Goal: Navigation & Orientation: Find specific page/section

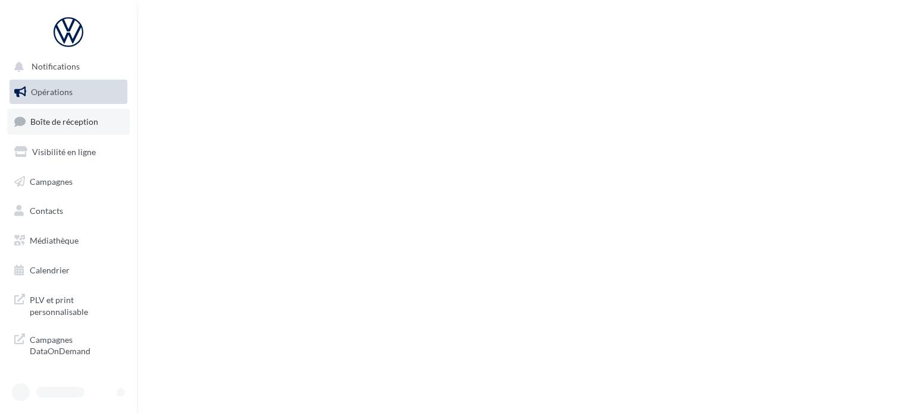
click at [79, 124] on span "Boîte de réception" at bounding box center [64, 122] width 68 height 10
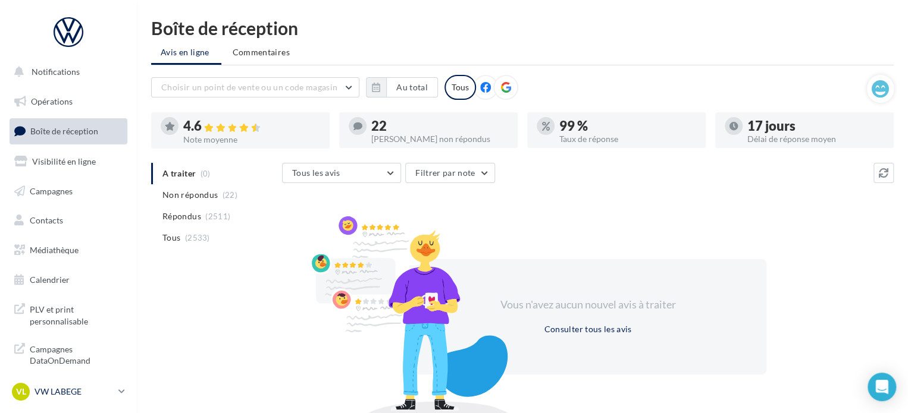
click at [74, 391] on p "VW LABEGE" at bounding box center [73, 392] width 79 height 12
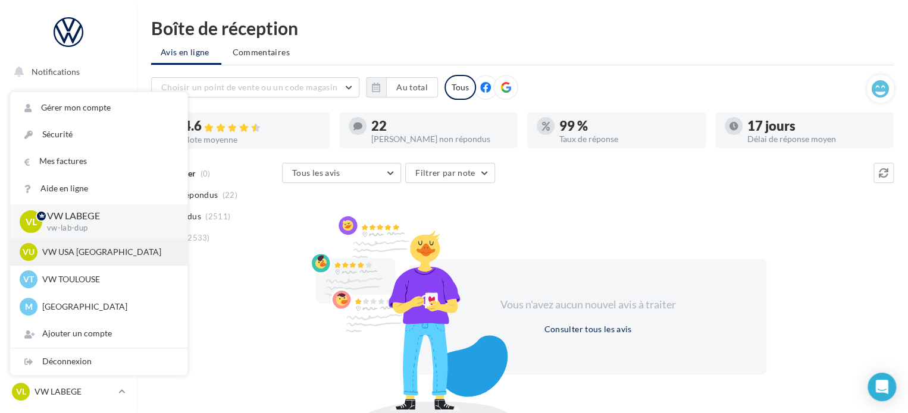
click at [131, 261] on div "VU VW USA TOULOUSE vw-tou-dup" at bounding box center [98, 251] width 177 height 27
click at [103, 251] on p "VW USA [GEOGRAPHIC_DATA]" at bounding box center [107, 252] width 131 height 12
